Goal: Task Accomplishment & Management: Complete application form

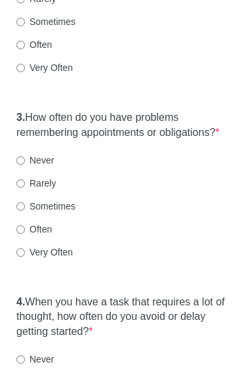
scroll to position [530, 0]
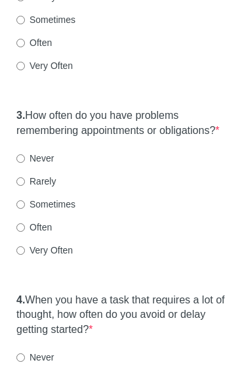
click at [20, 209] on input "Sometimes" at bounding box center [20, 205] width 9 height 9
radio input "true"
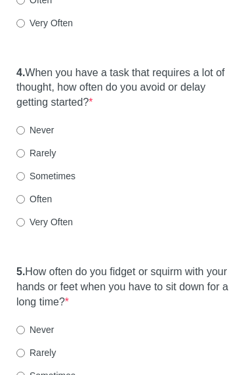
scroll to position [764, 0]
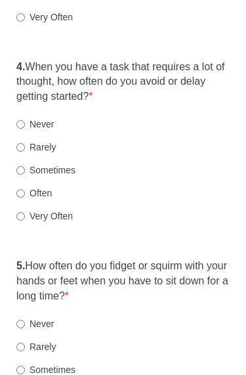
click at [23, 219] on input "Very Often" at bounding box center [20, 216] width 9 height 9
radio input "true"
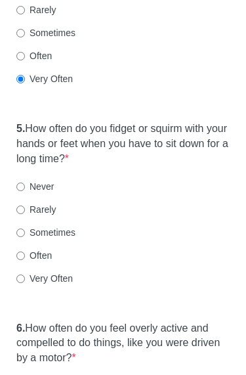
scroll to position [915, 0]
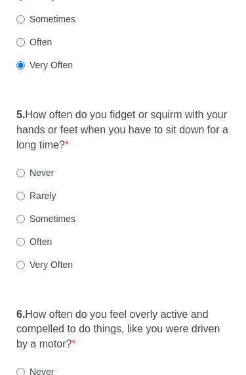
click at [18, 245] on input "Often" at bounding box center [20, 242] width 9 height 9
radio input "true"
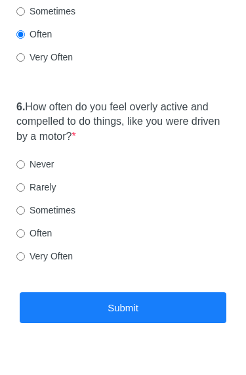
scroll to position [1124, 0]
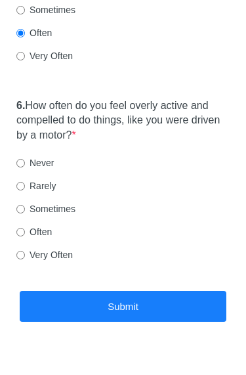
click at [18, 226] on div "6. How often do you feel overly active and compelled to do things, like you wer…" at bounding box center [123, 187] width 226 height 190
click at [23, 236] on input "Often" at bounding box center [20, 232] width 9 height 9
radio input "true"
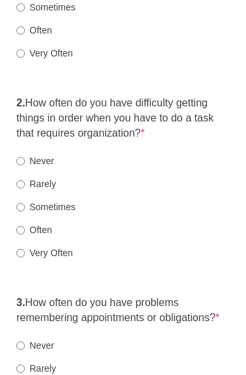
scroll to position [332, 0]
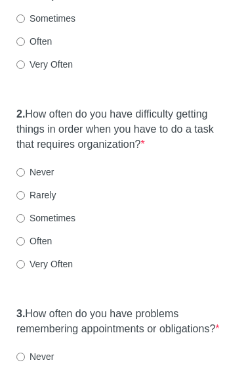
click at [23, 261] on input "Very Often" at bounding box center [20, 265] width 9 height 9
radio input "true"
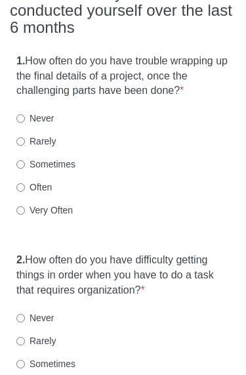
scroll to position [173, 0]
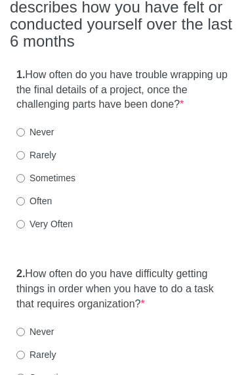
click at [10, 202] on div "1. How often do you have trouble wrapping up the final details of a project, on…" at bounding box center [123, 156] width 226 height 190
click at [21, 203] on input "Often" at bounding box center [20, 201] width 9 height 9
radio input "true"
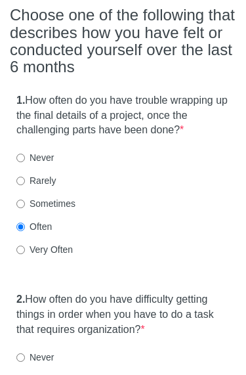
scroll to position [146, 0]
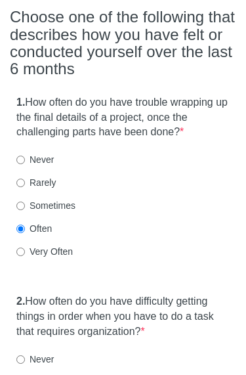
click at [16, 207] on div "1. How often do you have trouble wrapping up the final details of a project, on…" at bounding box center [123, 184] width 226 height 190
click at [17, 207] on label "Sometimes" at bounding box center [45, 205] width 59 height 13
click at [17, 207] on input "Sometimes" at bounding box center [20, 205] width 9 height 9
radio input "true"
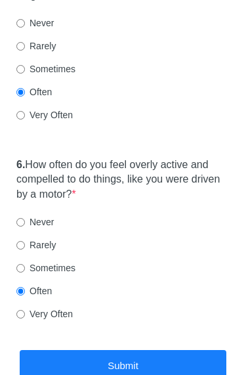
scroll to position [1152, 0]
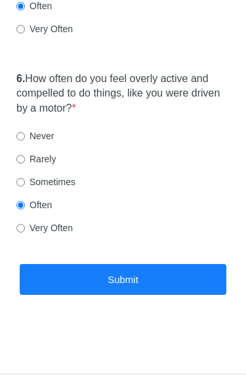
click at [170, 287] on button "Submit" at bounding box center [123, 279] width 207 height 31
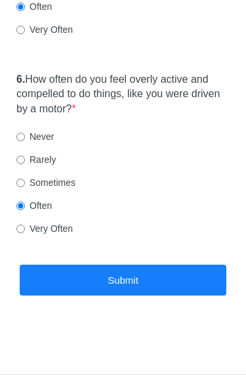
scroll to position [0, 0]
